Goal: Book appointment/travel/reservation

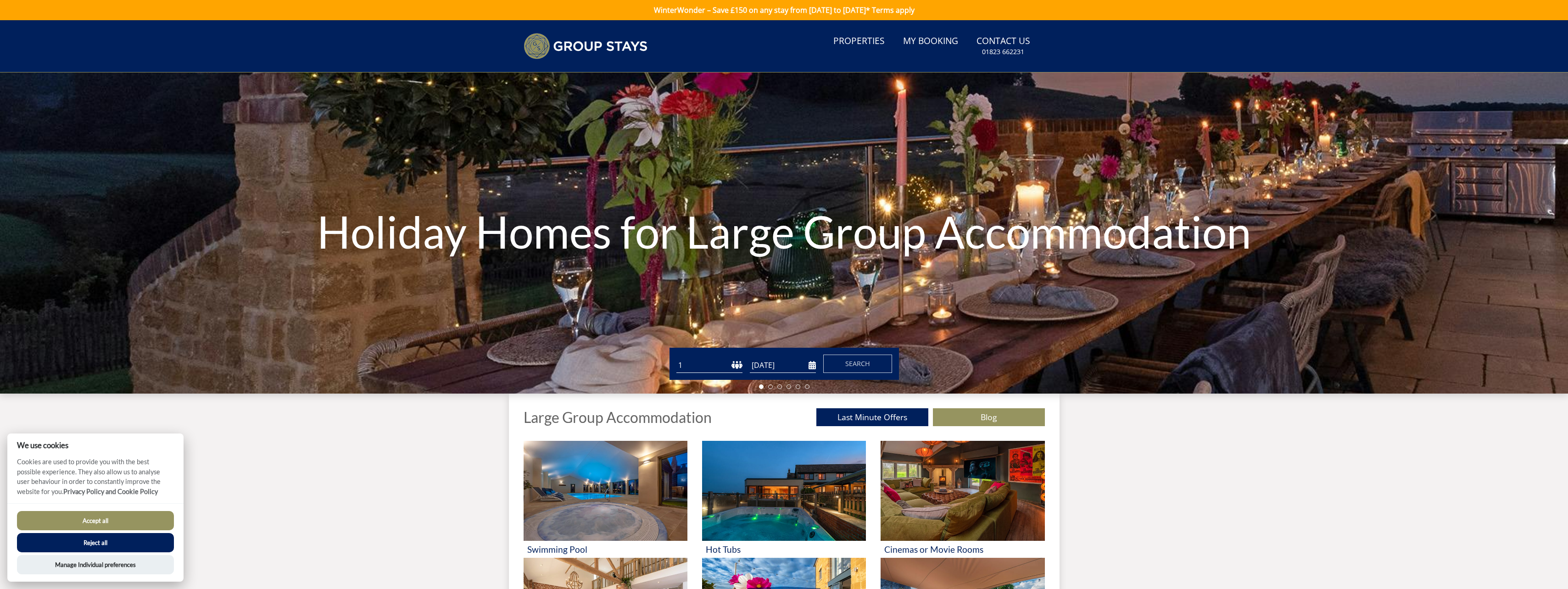
click at [738, 365] on select "1 2 3 4 5 6 7 8 9 10 11 12 13 14 15 16 17 18 19 20 21 22 23 24 25 26 27 28 29 3…" at bounding box center [709, 365] width 66 height 15
drag, startPoint x: 91, startPoint y: 517, endPoint x: 112, endPoint y: 512, distance: 21.6
click at [91, 517] on button "Accept all" at bounding box center [96, 521] width 157 height 19
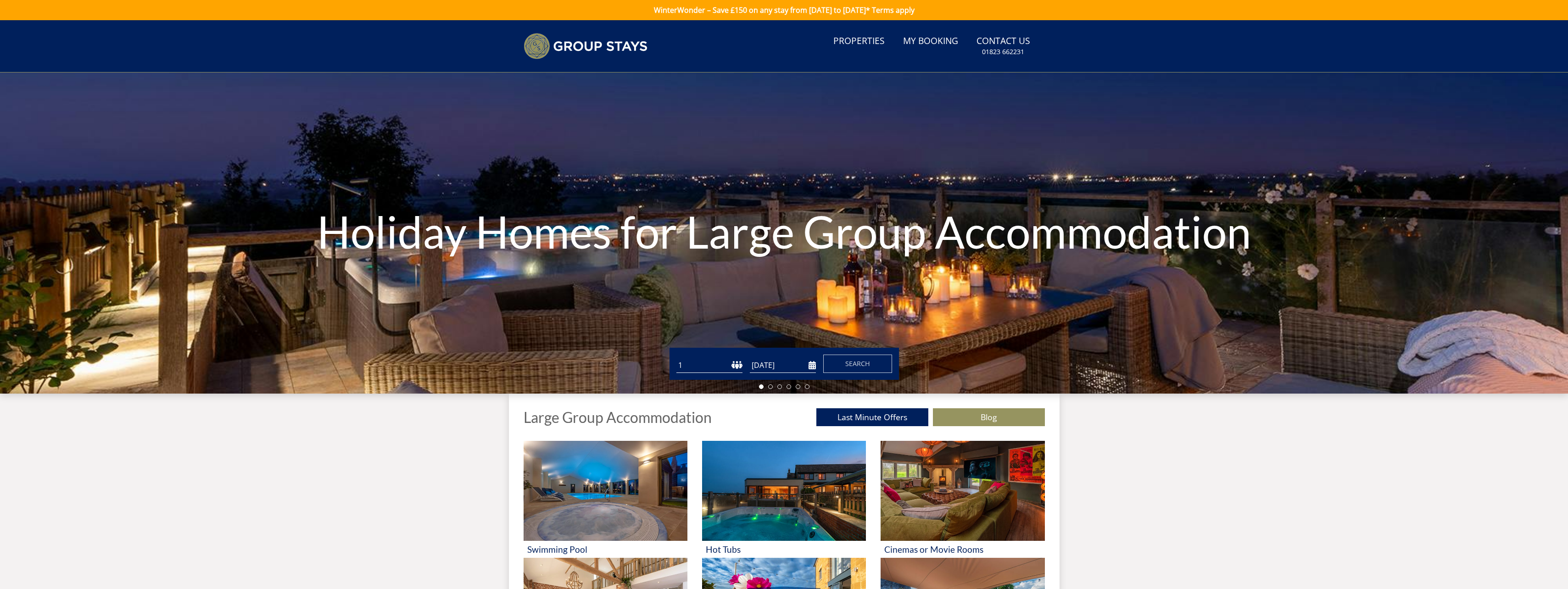
click at [736, 364] on select "1 2 3 4 5 6 7 8 9 10 11 12 13 14 15 16 17 18 19 20 21 22 23 24 25 26 27 28 29 3…" at bounding box center [709, 365] width 66 height 15
select select "14"
click at [676, 358] on select "1 2 3 4 5 6 7 8 9 10 11 12 13 14 15 16 17 18 19 20 21 22 23 24 25 26 27 28 29 3…" at bounding box center [709, 365] width 66 height 15
click at [813, 364] on input "[DATE]" at bounding box center [783, 365] width 66 height 15
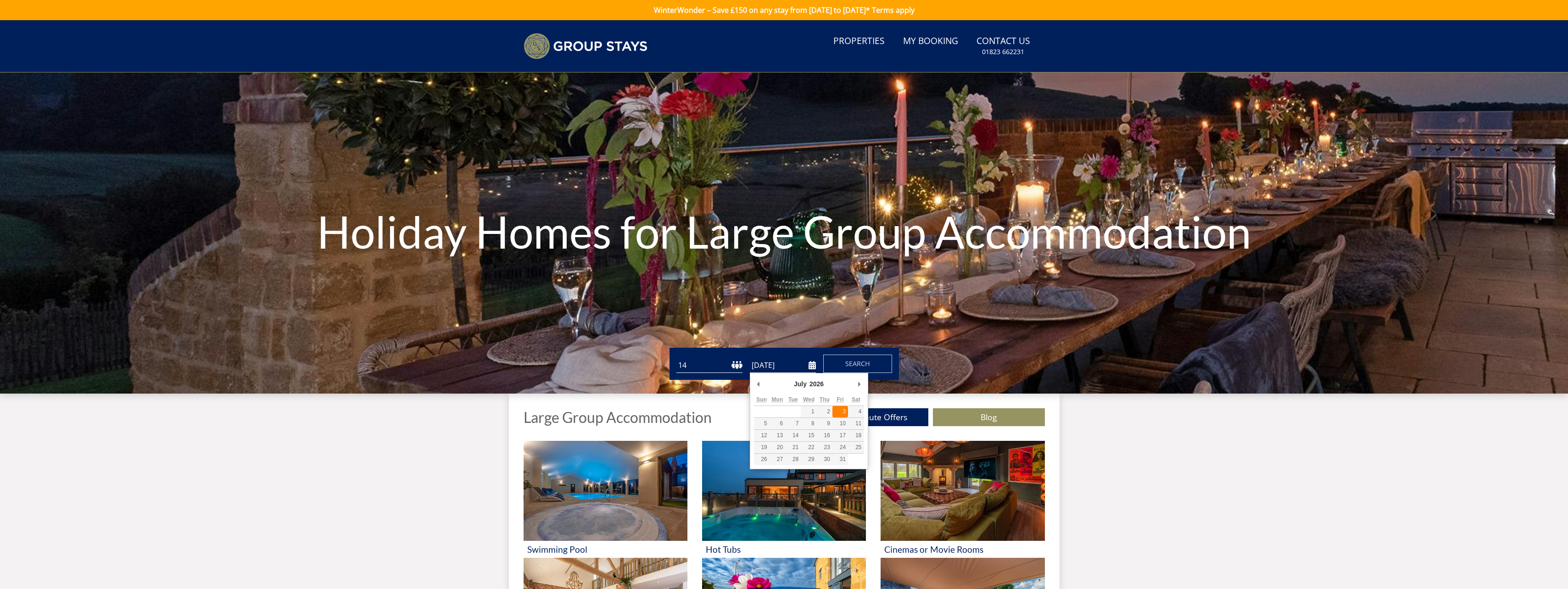
type input "[DATE]"
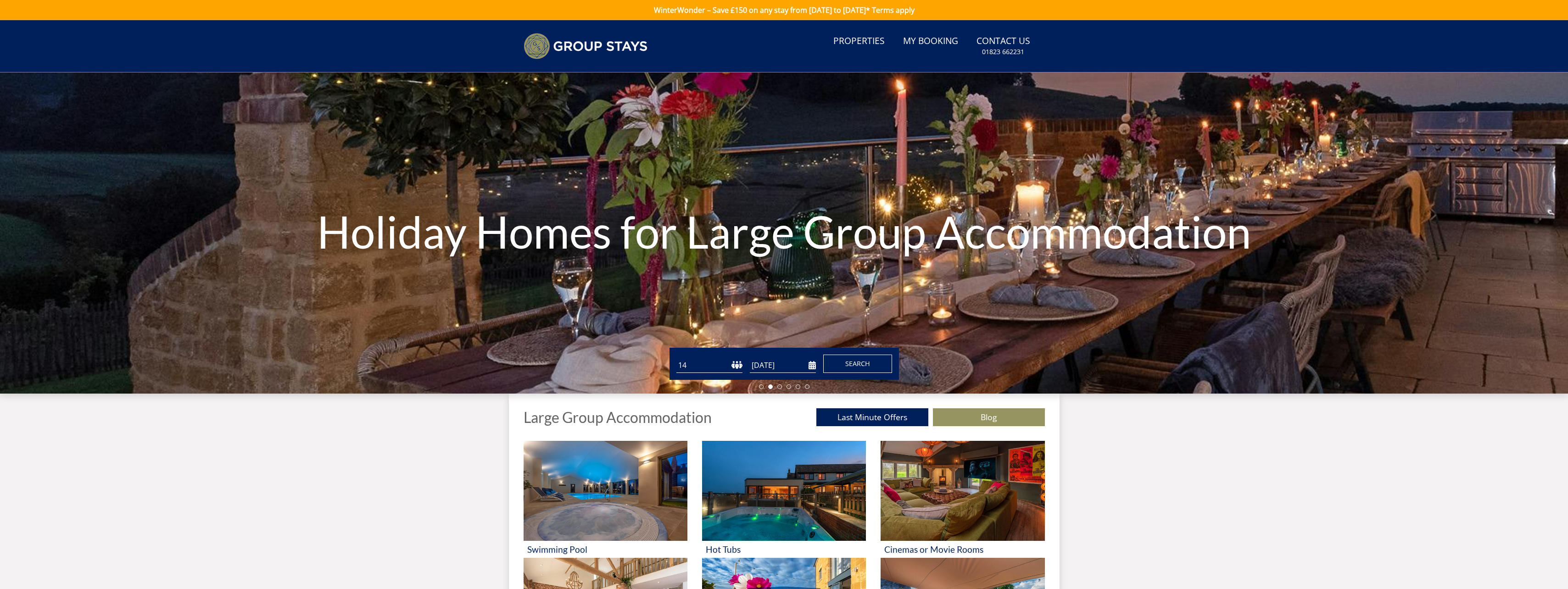
click at [864, 364] on span "Search" at bounding box center [858, 363] width 25 height 9
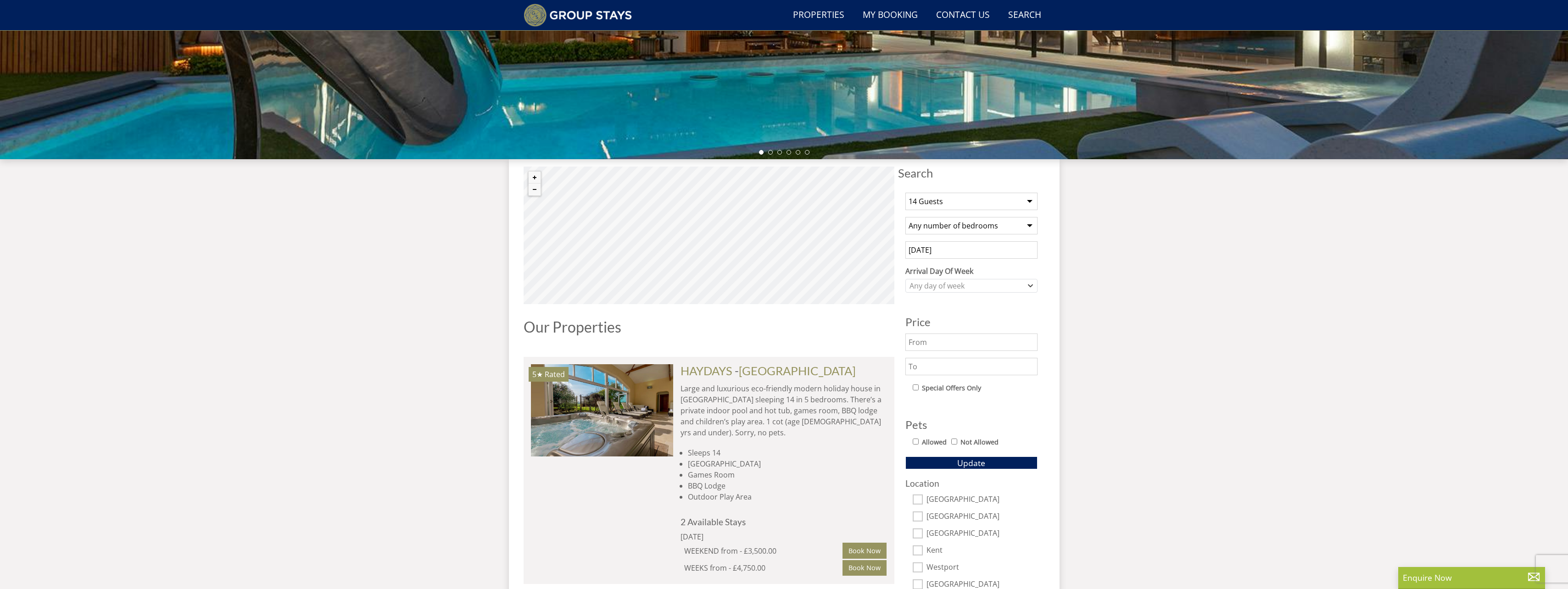
scroll to position [214, 0]
click at [978, 284] on div "Any day of week" at bounding box center [966, 285] width 119 height 10
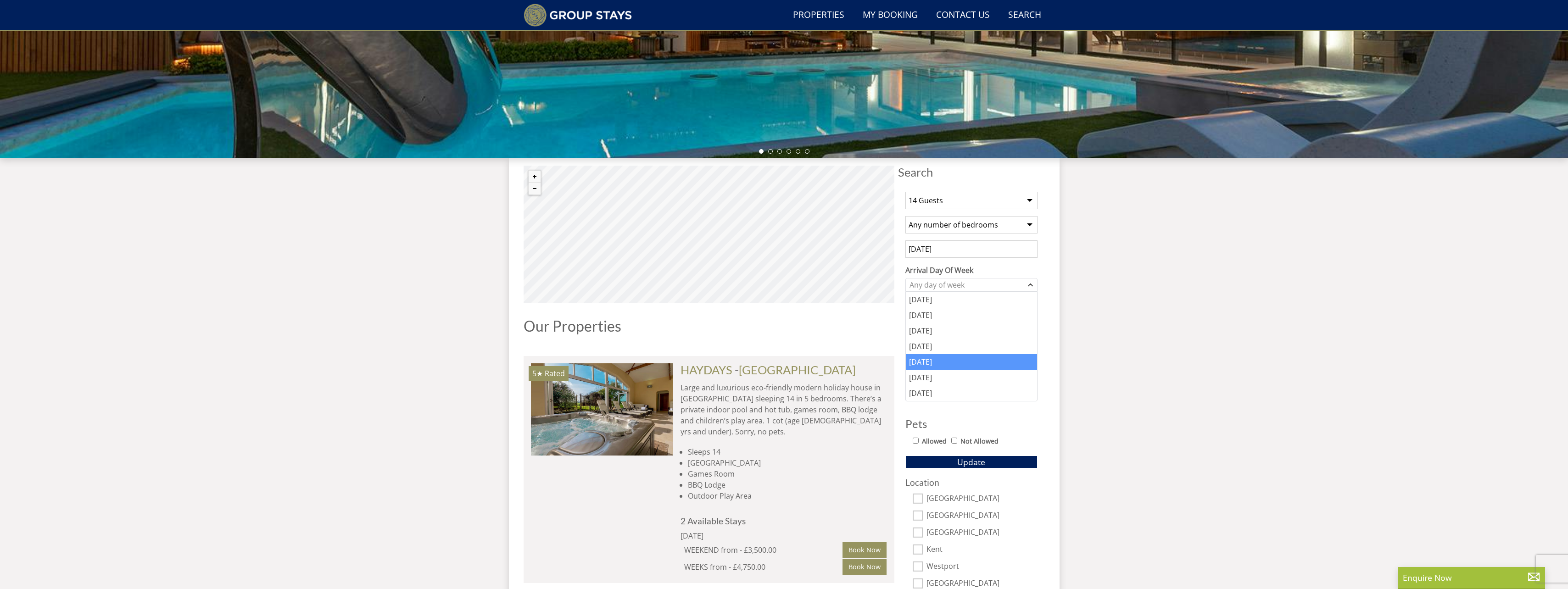
click at [933, 361] on div "[DATE]" at bounding box center [971, 362] width 131 height 16
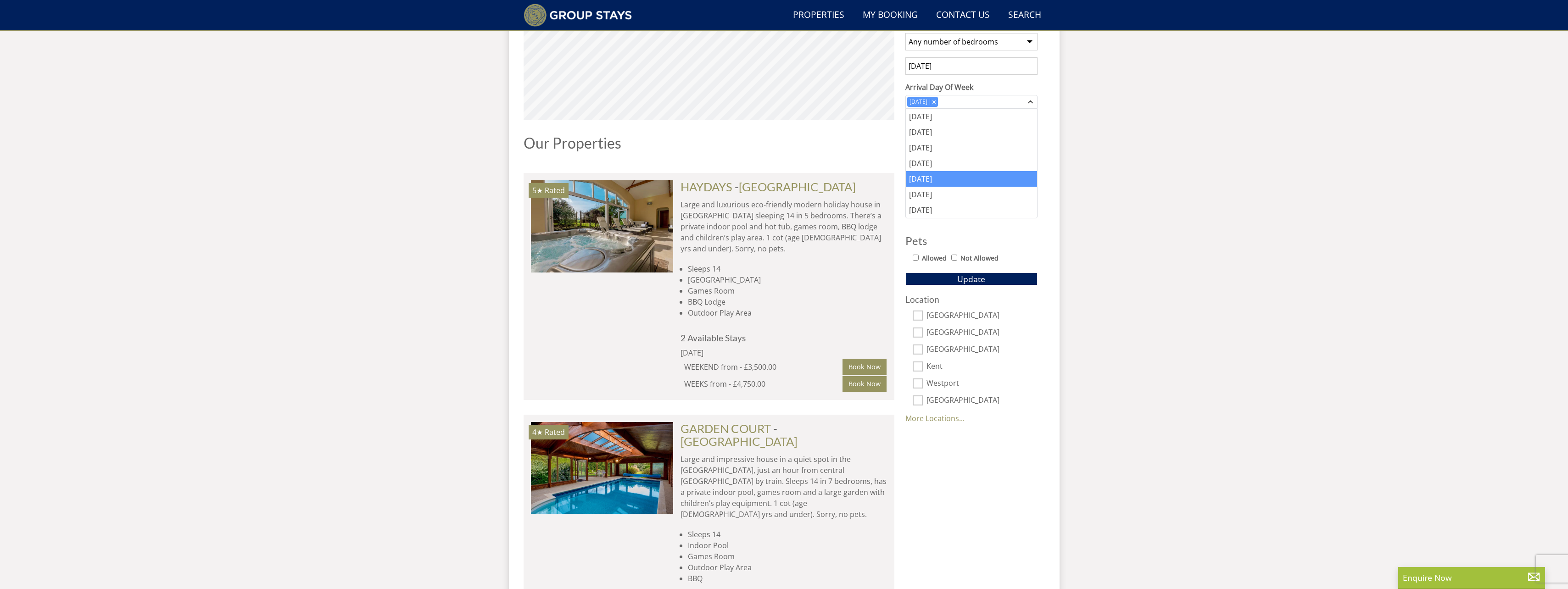
scroll to position [397, 0]
click at [916, 316] on input "[GEOGRAPHIC_DATA]" at bounding box center [917, 315] width 10 height 10
checkbox input "true"
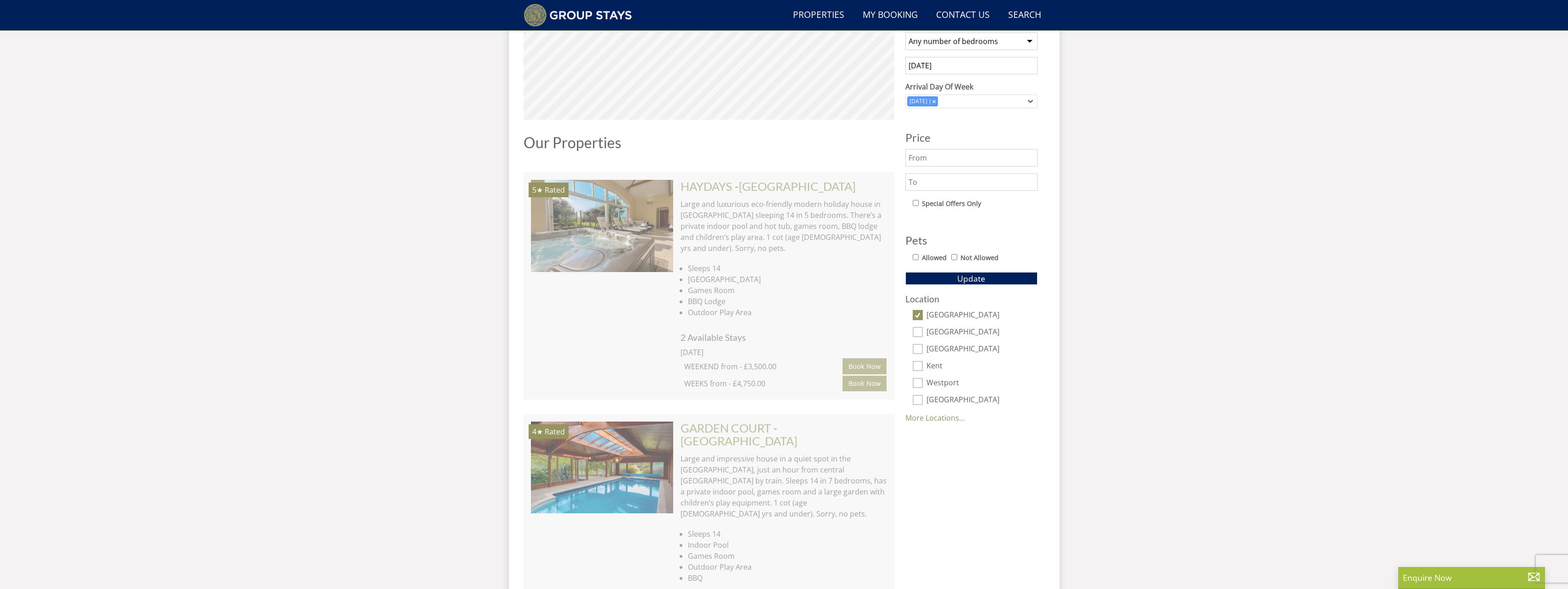
click at [917, 333] on input "[GEOGRAPHIC_DATA]" at bounding box center [917, 332] width 10 height 10
checkbox input "true"
click at [937, 420] on link "More Locations..." at bounding box center [934, 417] width 59 height 10
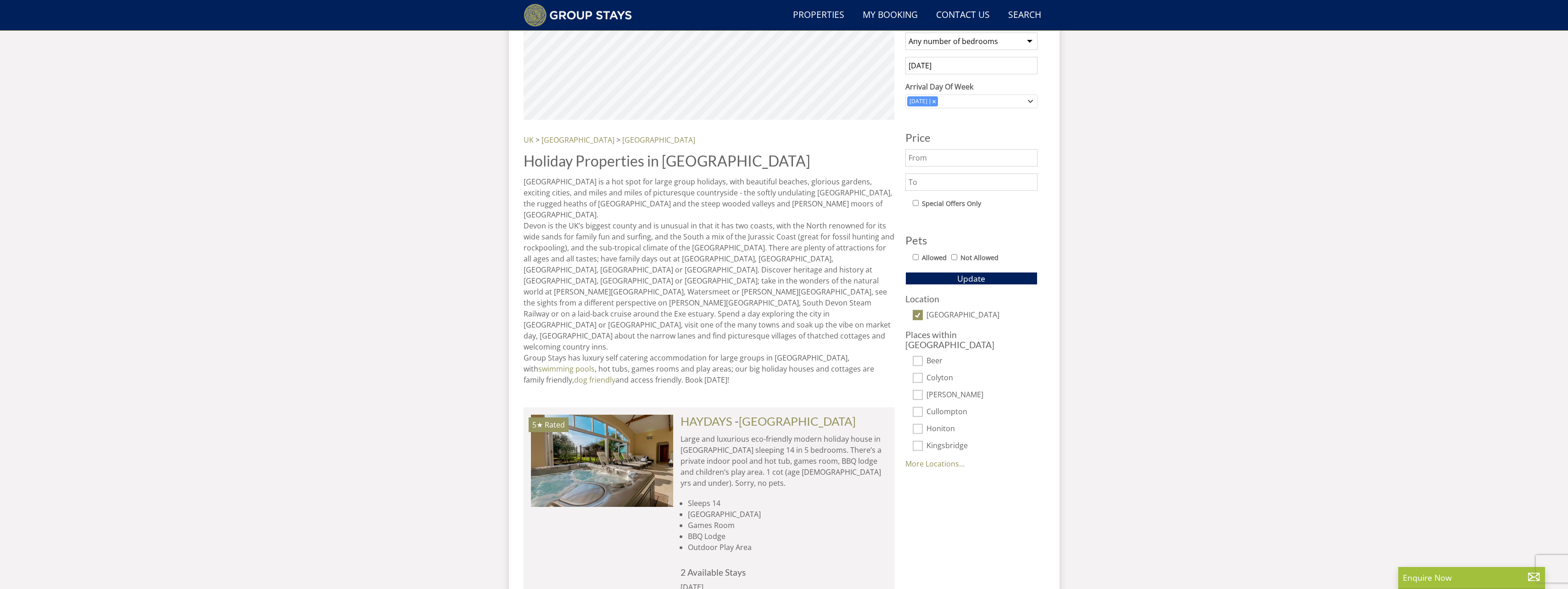
click at [920, 423] on input "Honiton" at bounding box center [917, 428] width 10 height 10
checkbox input "true"
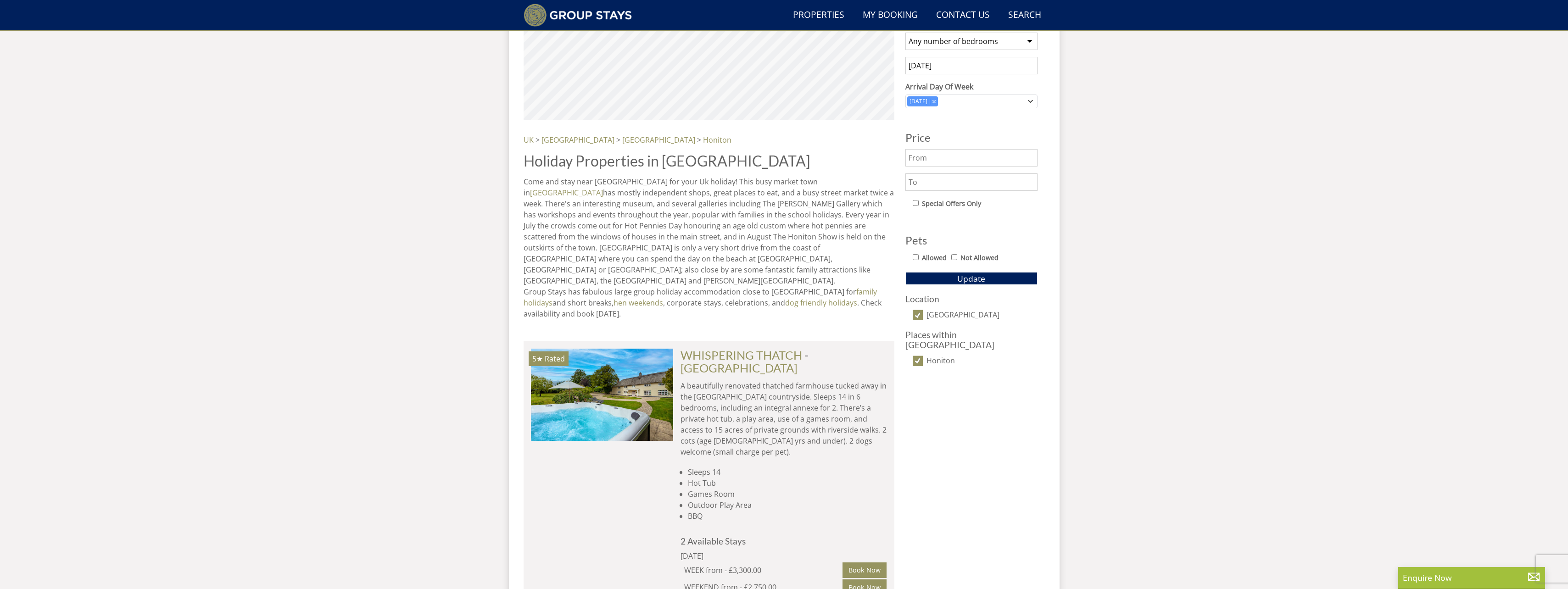
click at [916, 355] on input "Honiton" at bounding box center [917, 360] width 10 height 10
checkbox input "false"
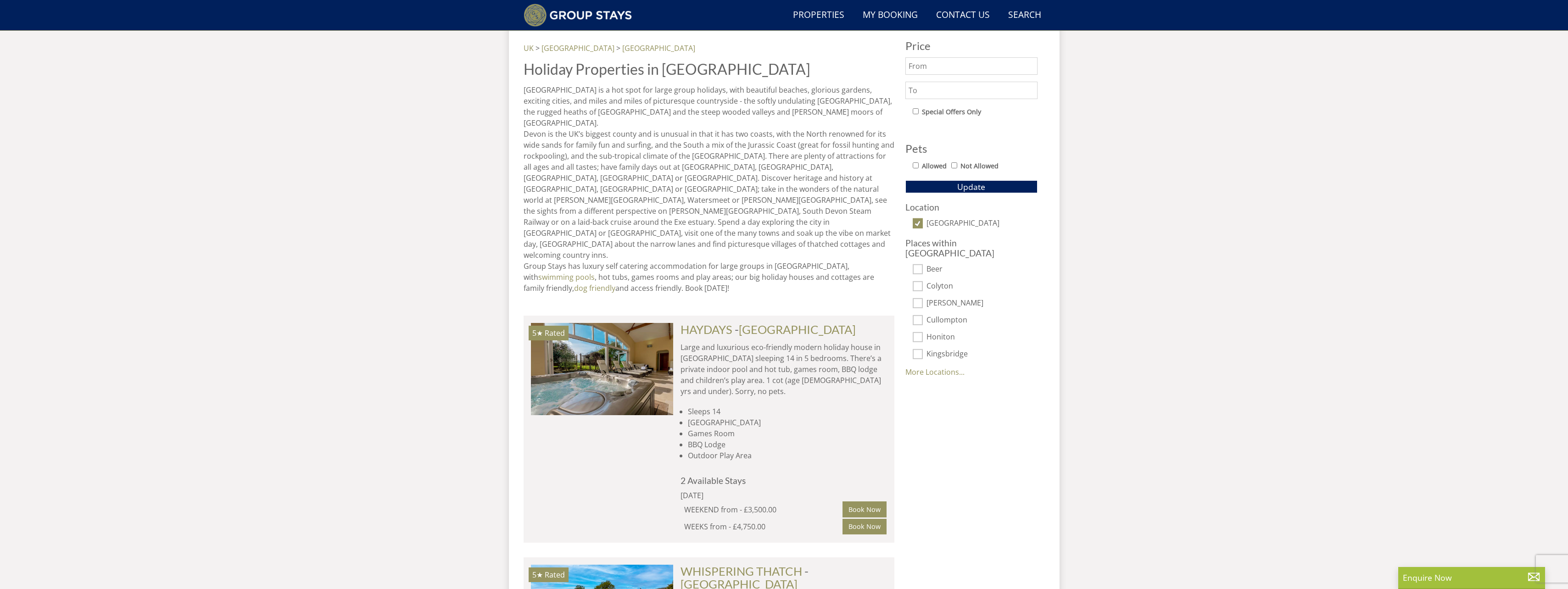
scroll to position [535, 0]
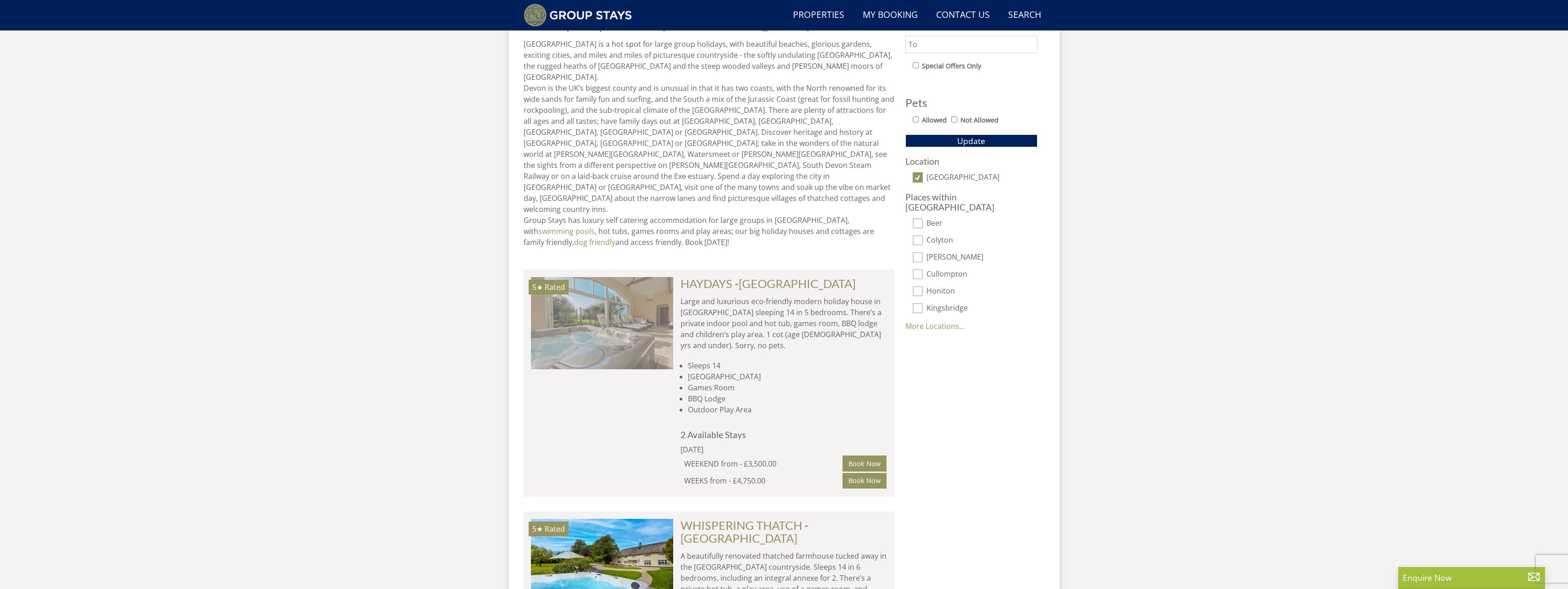
click at [637, 299] on img at bounding box center [602, 322] width 142 height 92
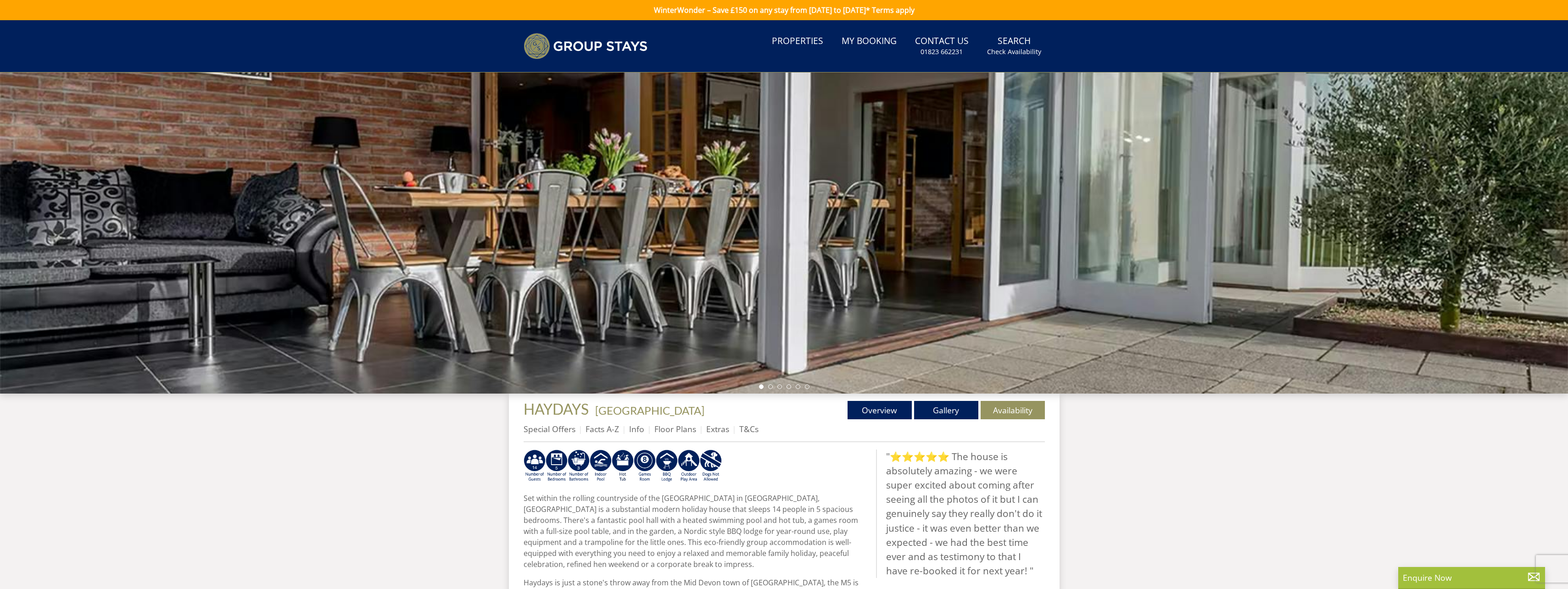
click at [1020, 287] on div at bounding box center [784, 233] width 1568 height 321
click at [769, 387] on li at bounding box center [771, 387] width 5 height 5
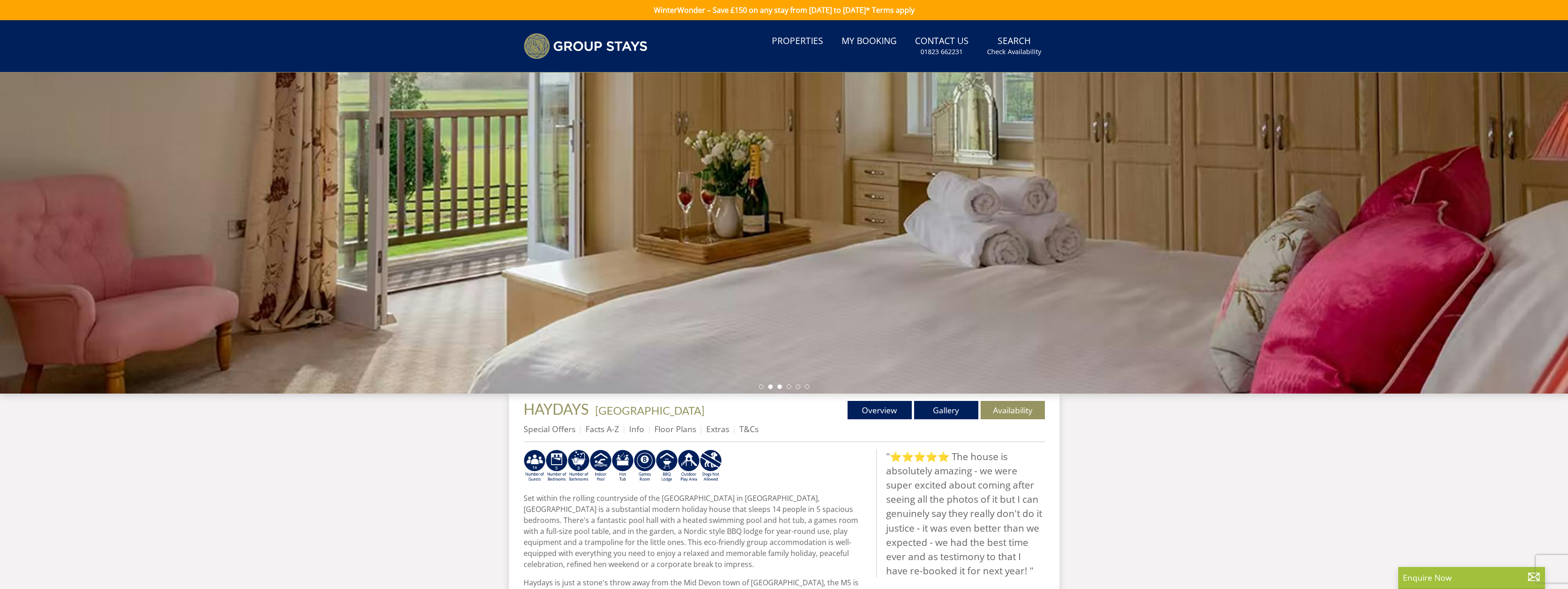
click at [779, 385] on li at bounding box center [780, 387] width 5 height 5
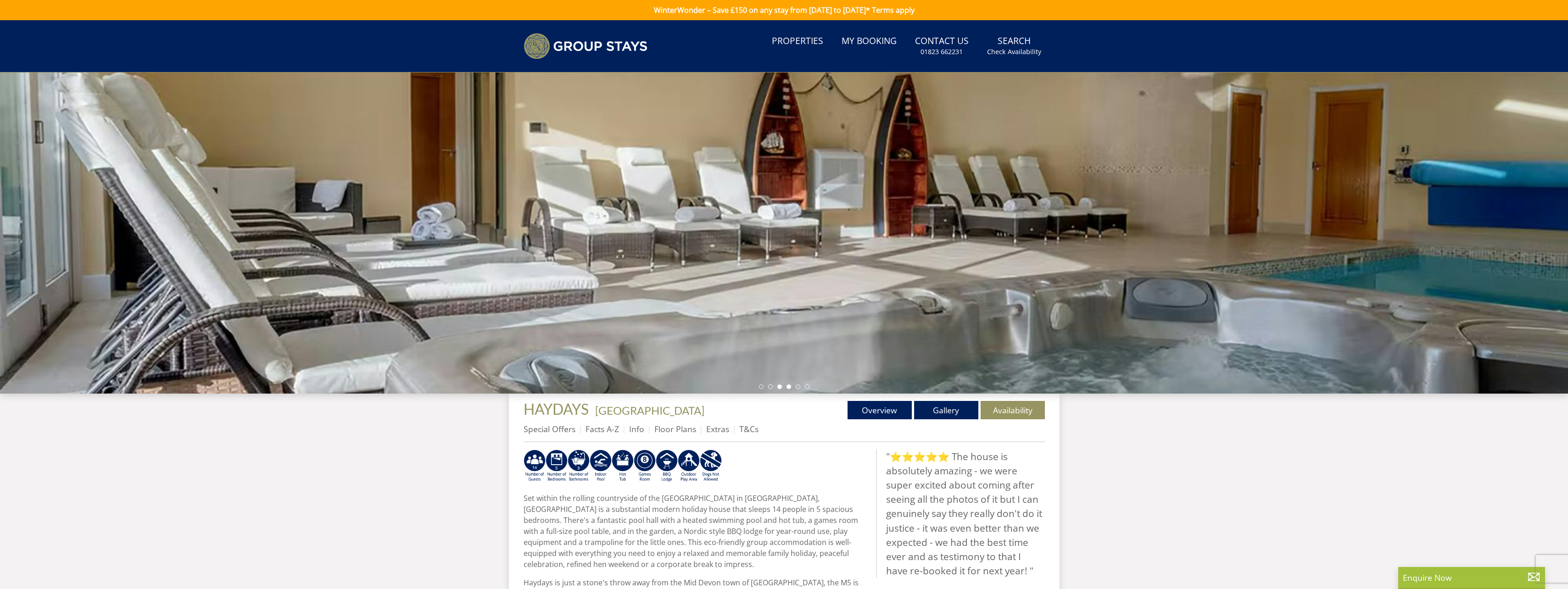
click at [789, 386] on li at bounding box center [789, 387] width 5 height 5
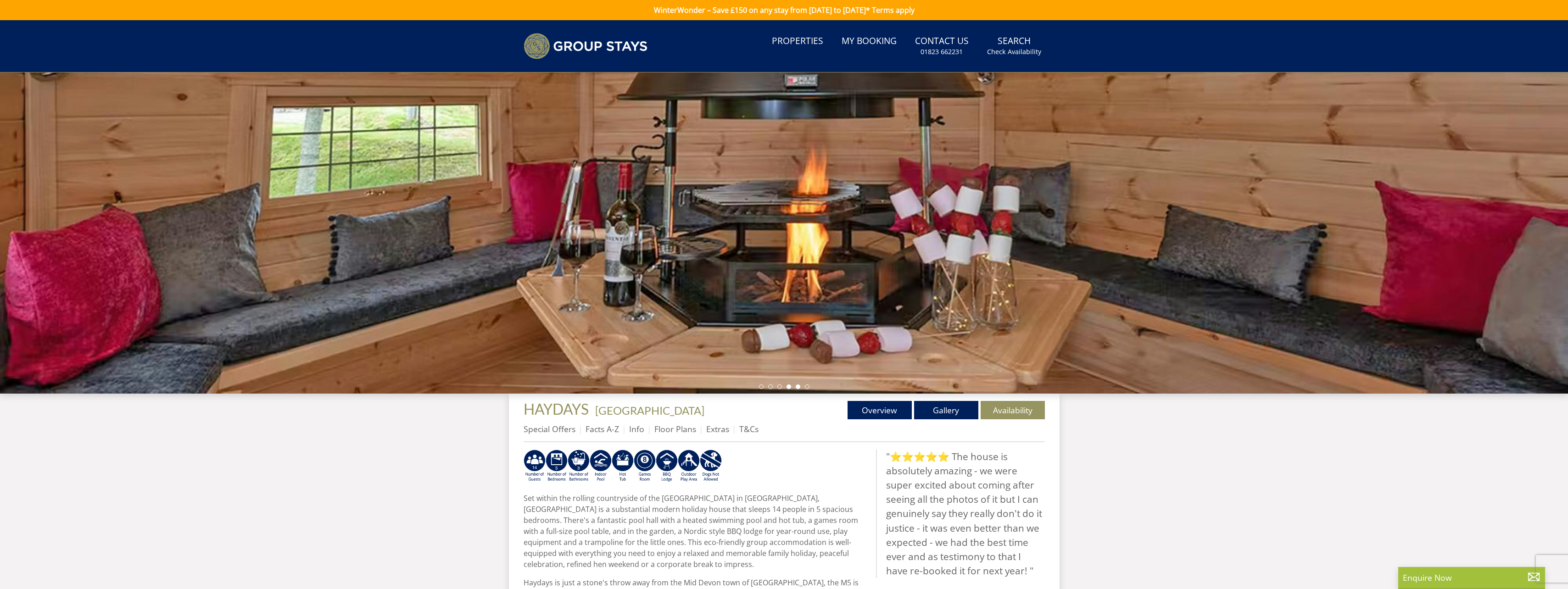
click at [797, 386] on li at bounding box center [798, 387] width 5 height 5
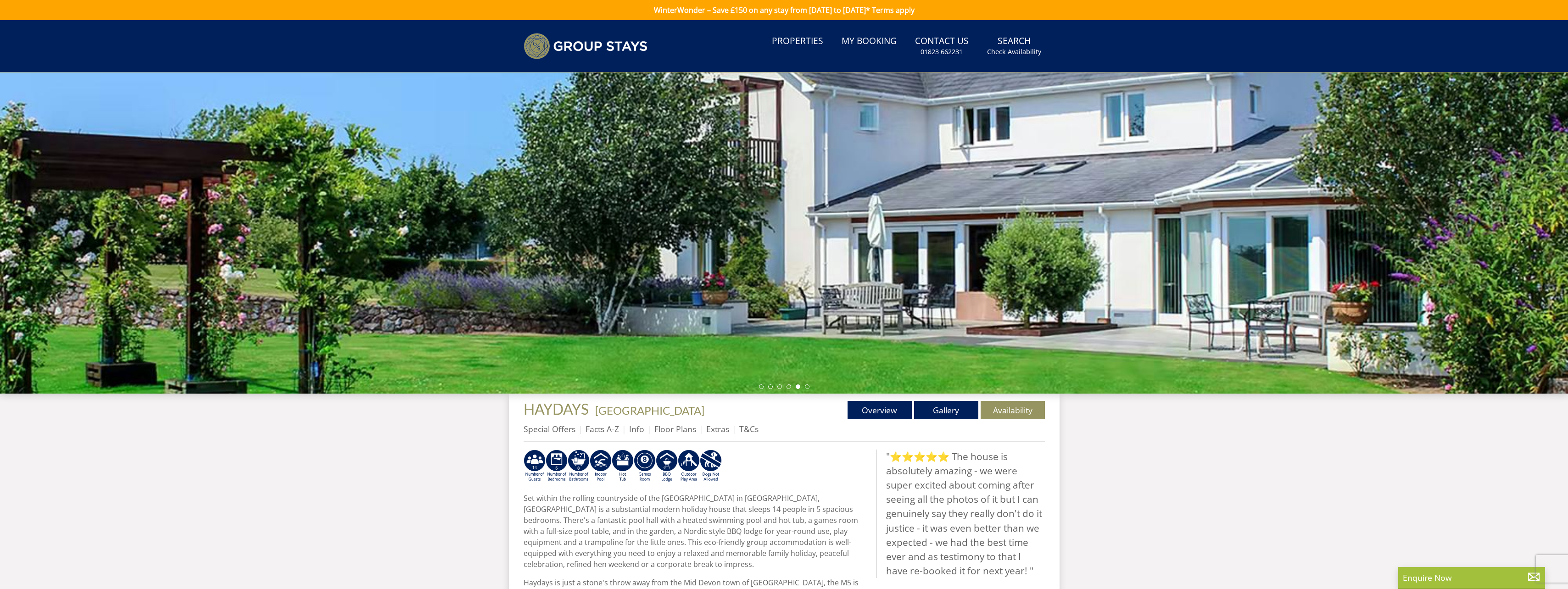
click at [810, 387] on div at bounding box center [784, 233] width 1568 height 321
click at [806, 385] on li at bounding box center [807, 387] width 5 height 5
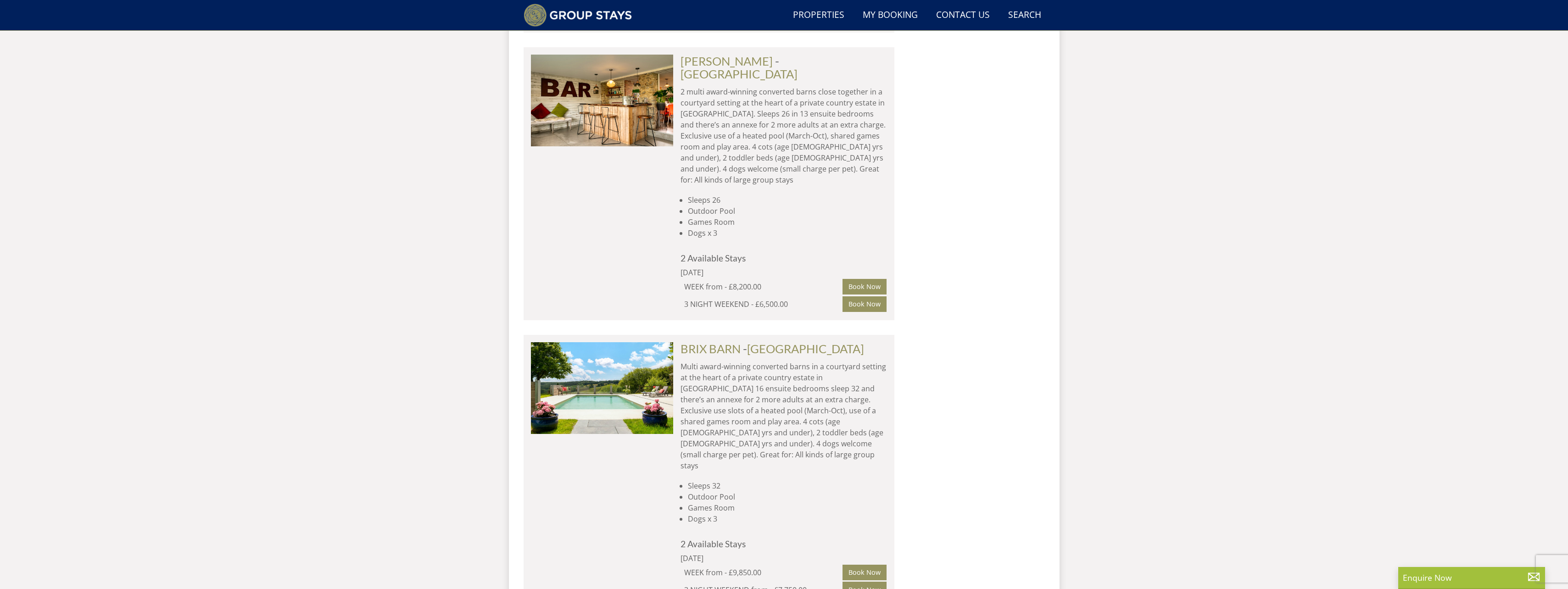
scroll to position [2727, 0]
